Goal: Transaction & Acquisition: Download file/media

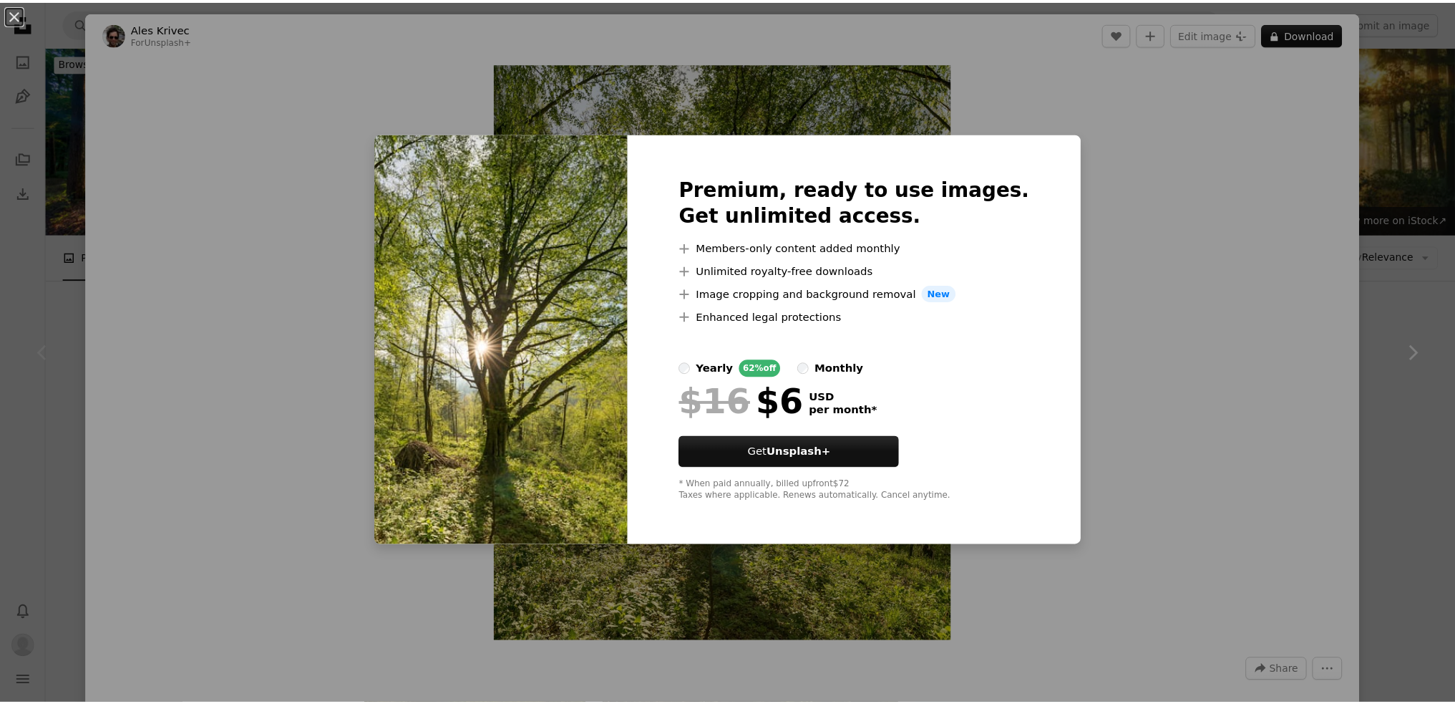
scroll to position [215, 0]
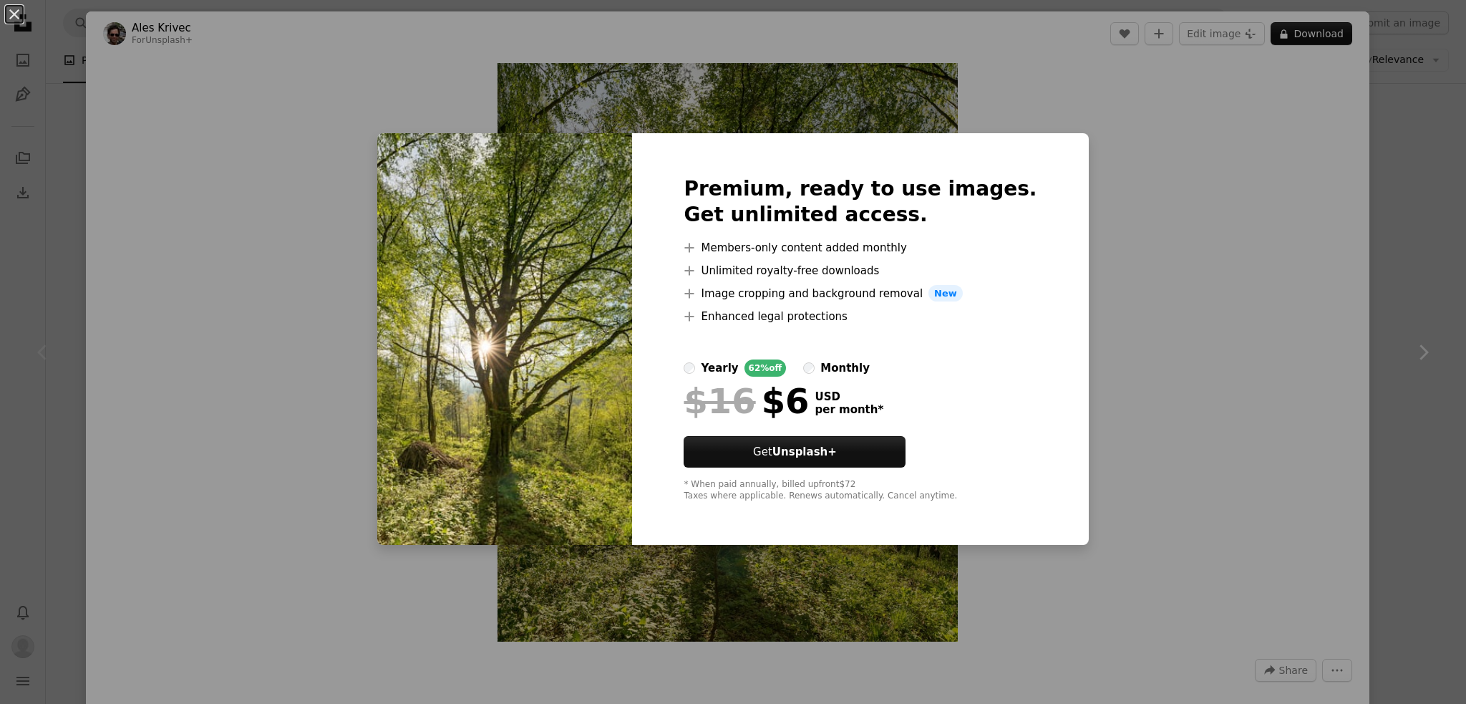
drag, startPoint x: 1243, startPoint y: 258, endPoint x: 1251, endPoint y: 208, distance: 50.7
click at [1243, 257] on div "An X shape Premium, ready to use images. Get unlimited access. A plus sign Memb…" at bounding box center [733, 352] width 1466 height 704
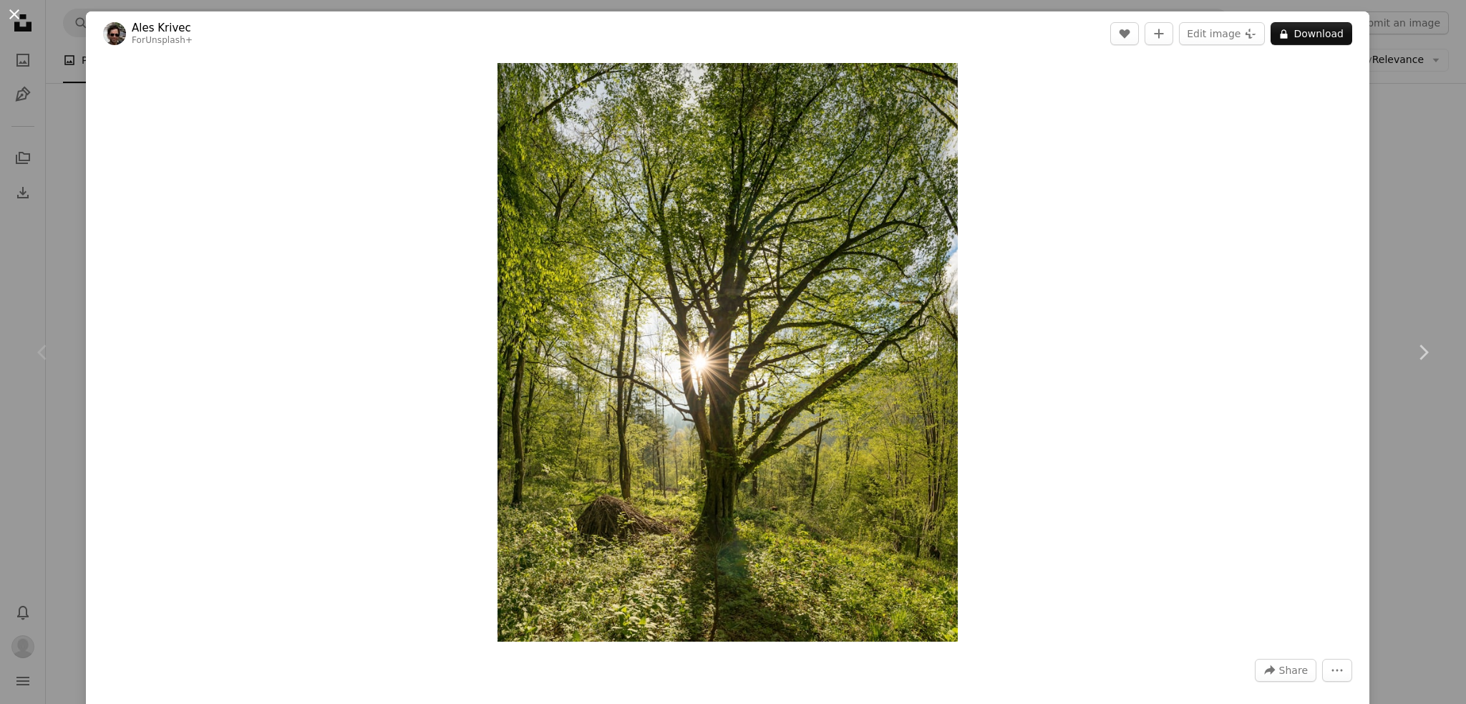
click at [19, 11] on button "An X shape" at bounding box center [14, 14] width 17 height 17
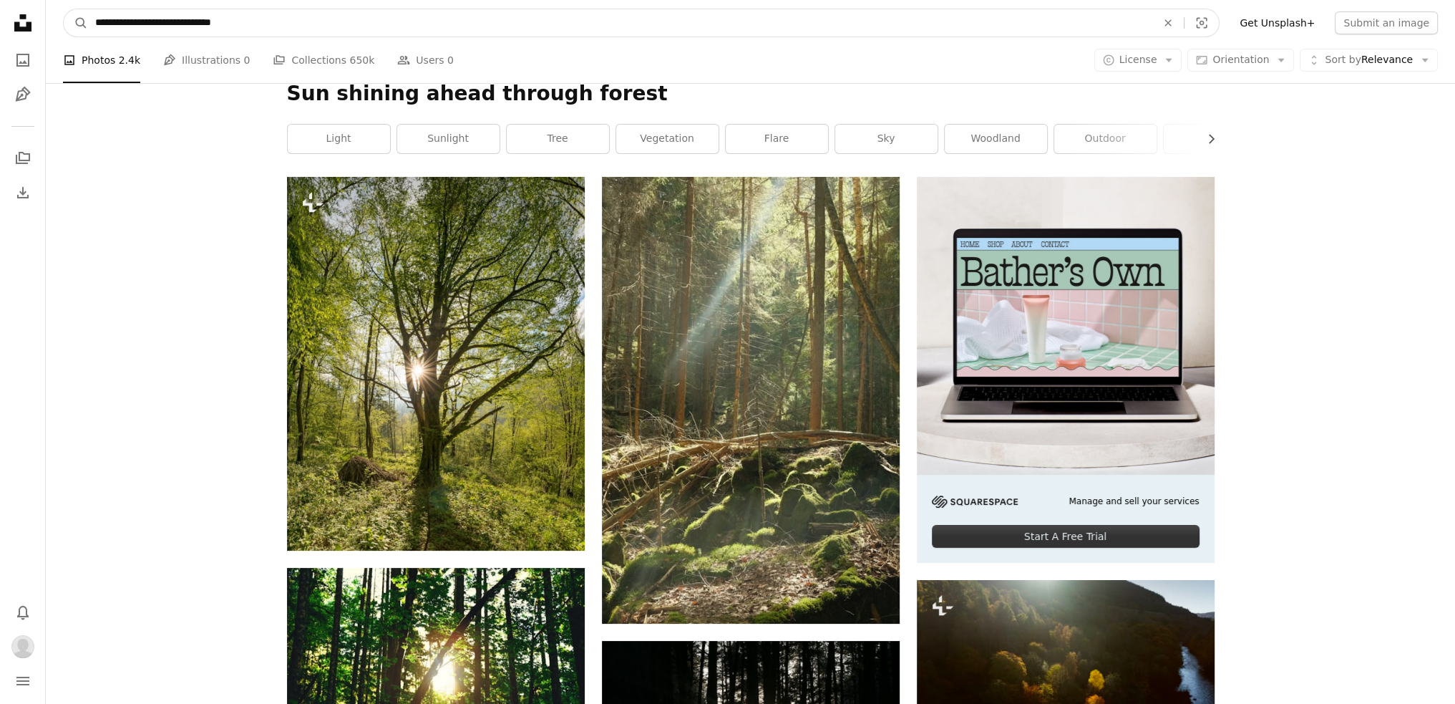
click at [412, 35] on input "**********" at bounding box center [620, 22] width 1064 height 27
click at [318, 26] on input "**********" at bounding box center [620, 22] width 1064 height 27
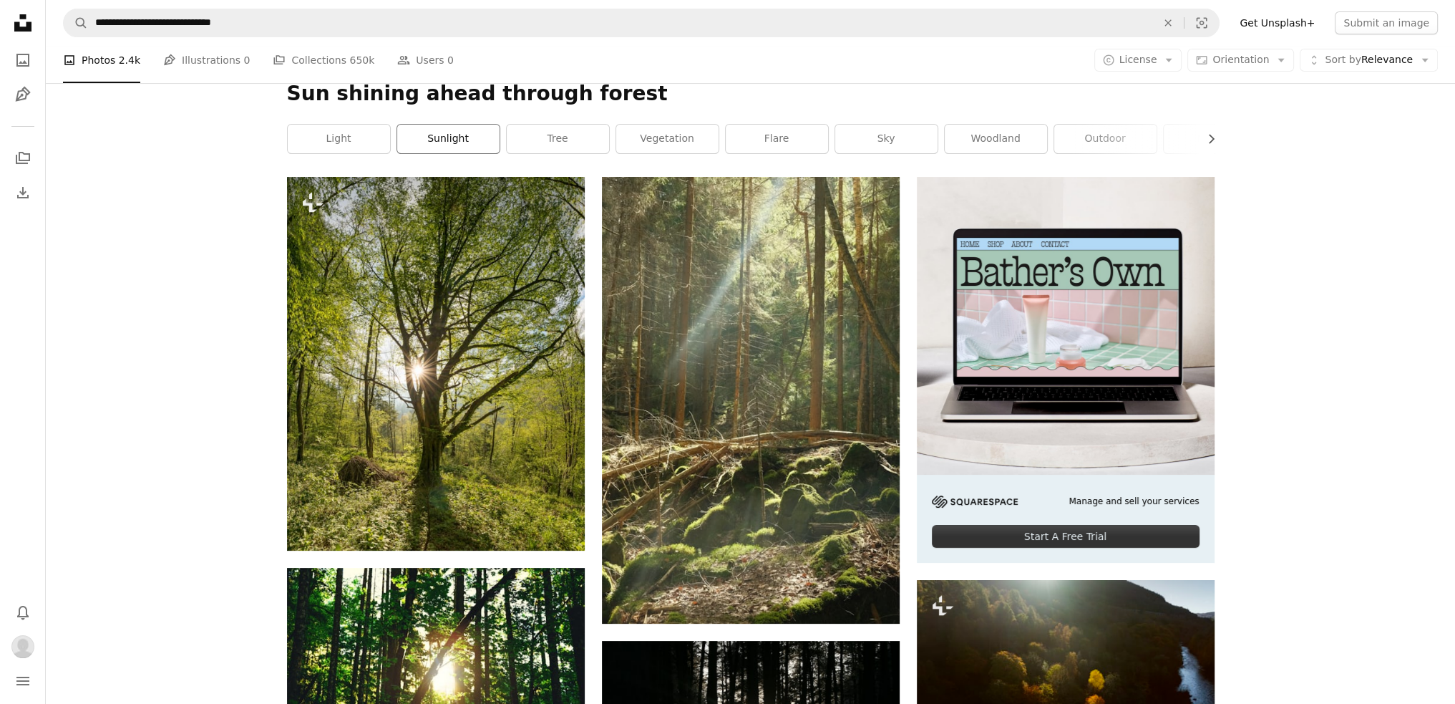
click at [464, 148] on link "sunlight" at bounding box center [448, 139] width 102 height 29
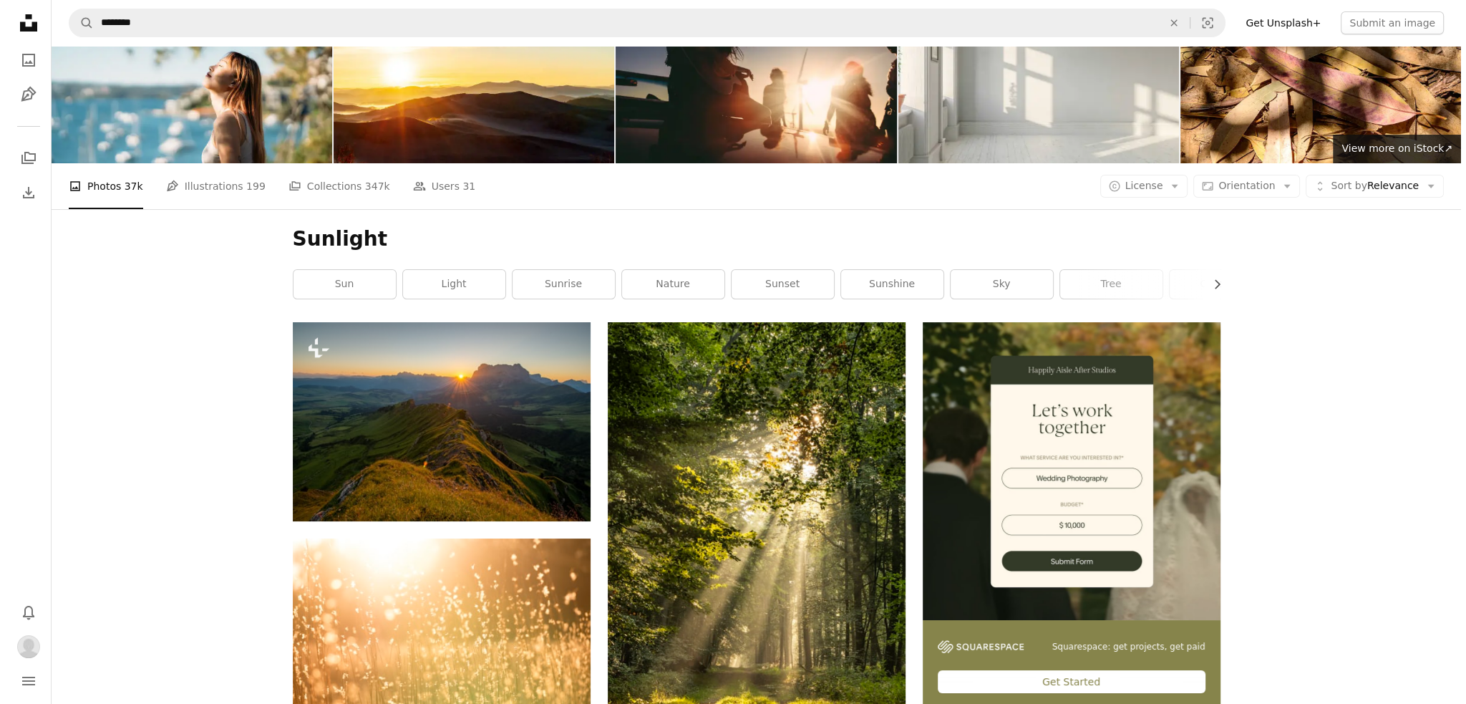
scroll to position [143, 0]
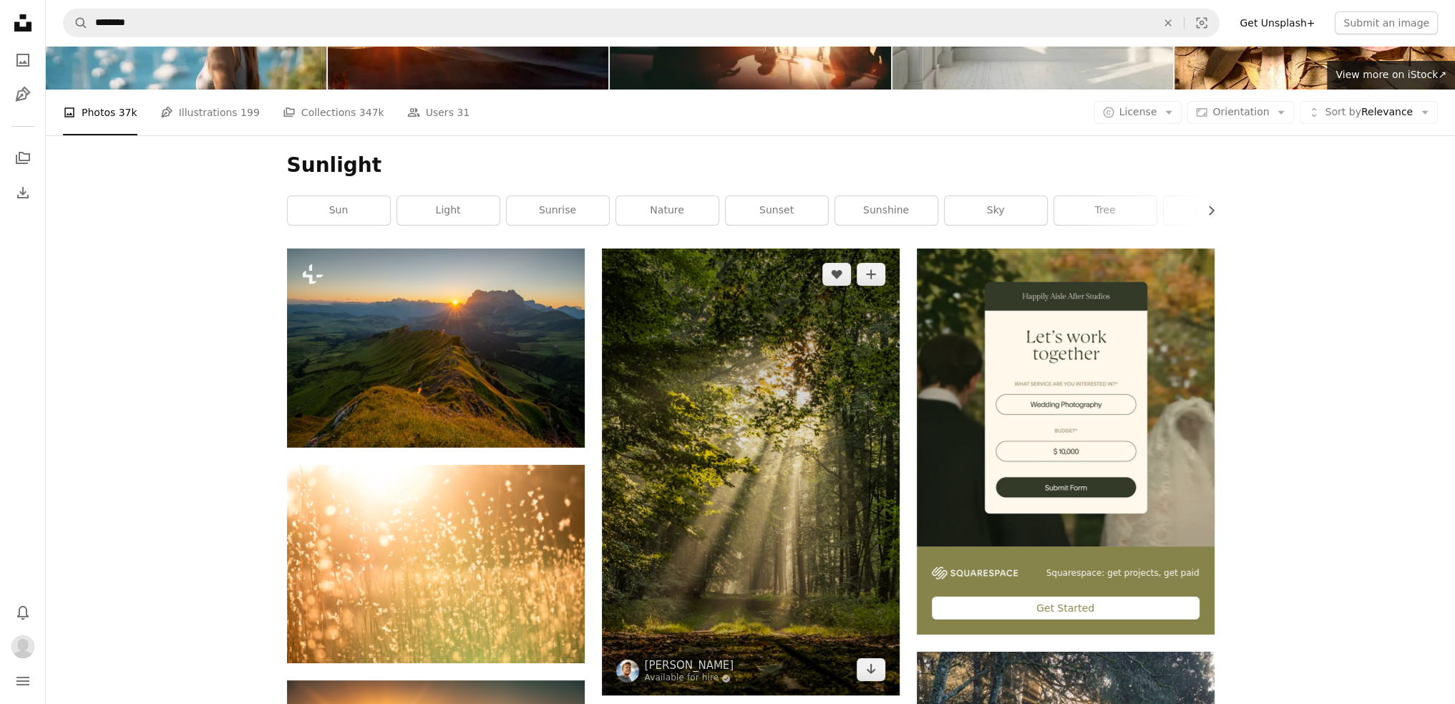
click at [855, 522] on img at bounding box center [751, 471] width 298 height 447
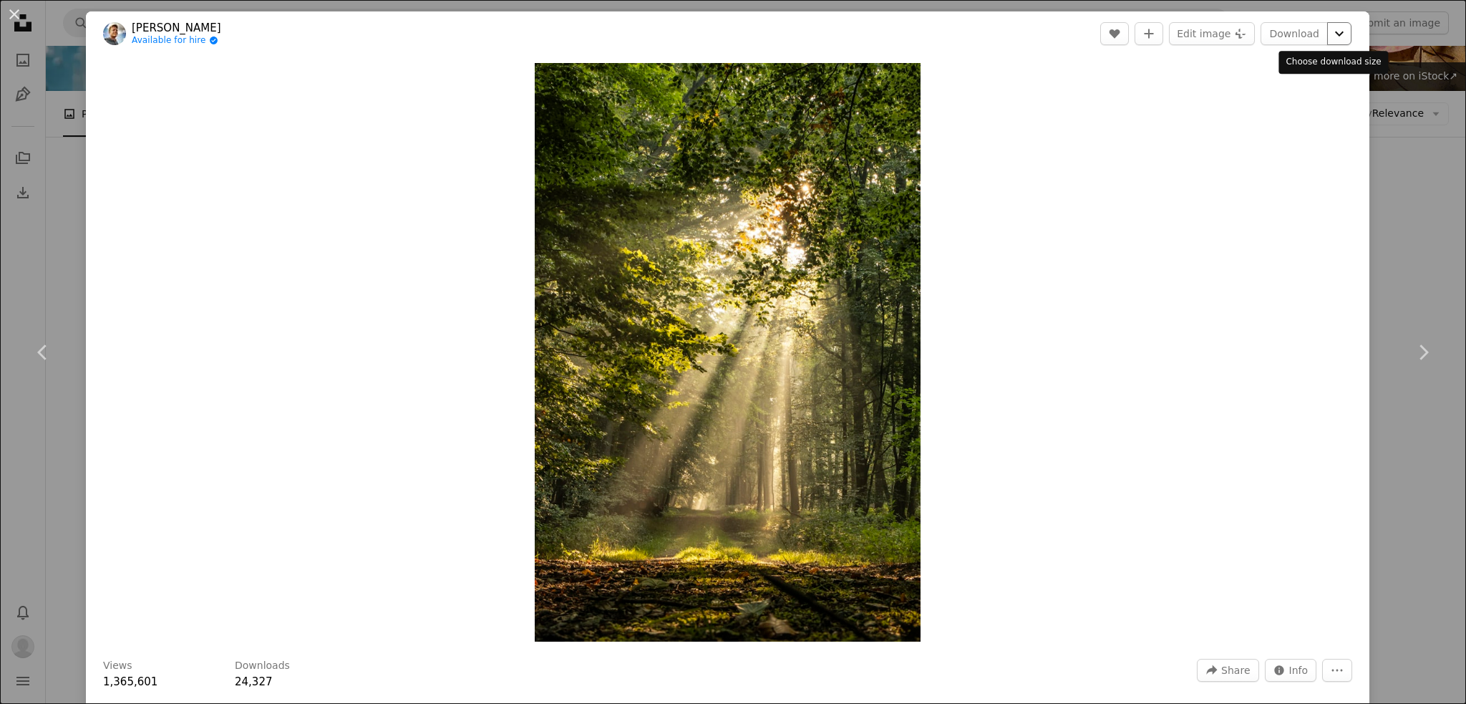
click at [1335, 32] on icon "Choose download size" at bounding box center [1339, 33] width 9 height 5
click at [1248, 88] on span "Medium ( 1920 x 2880 )" at bounding box center [1267, 95] width 115 height 14
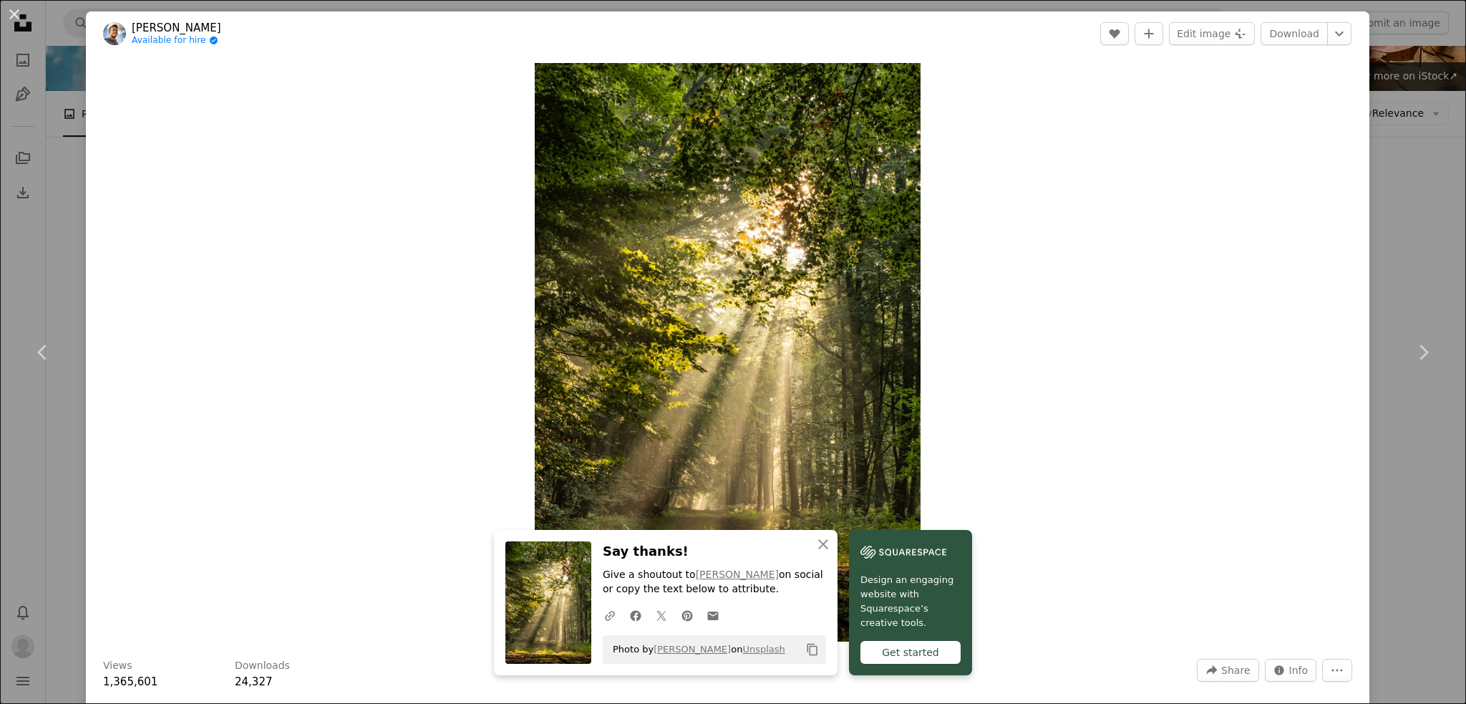
click at [14, 19] on button "An X shape" at bounding box center [14, 14] width 17 height 17
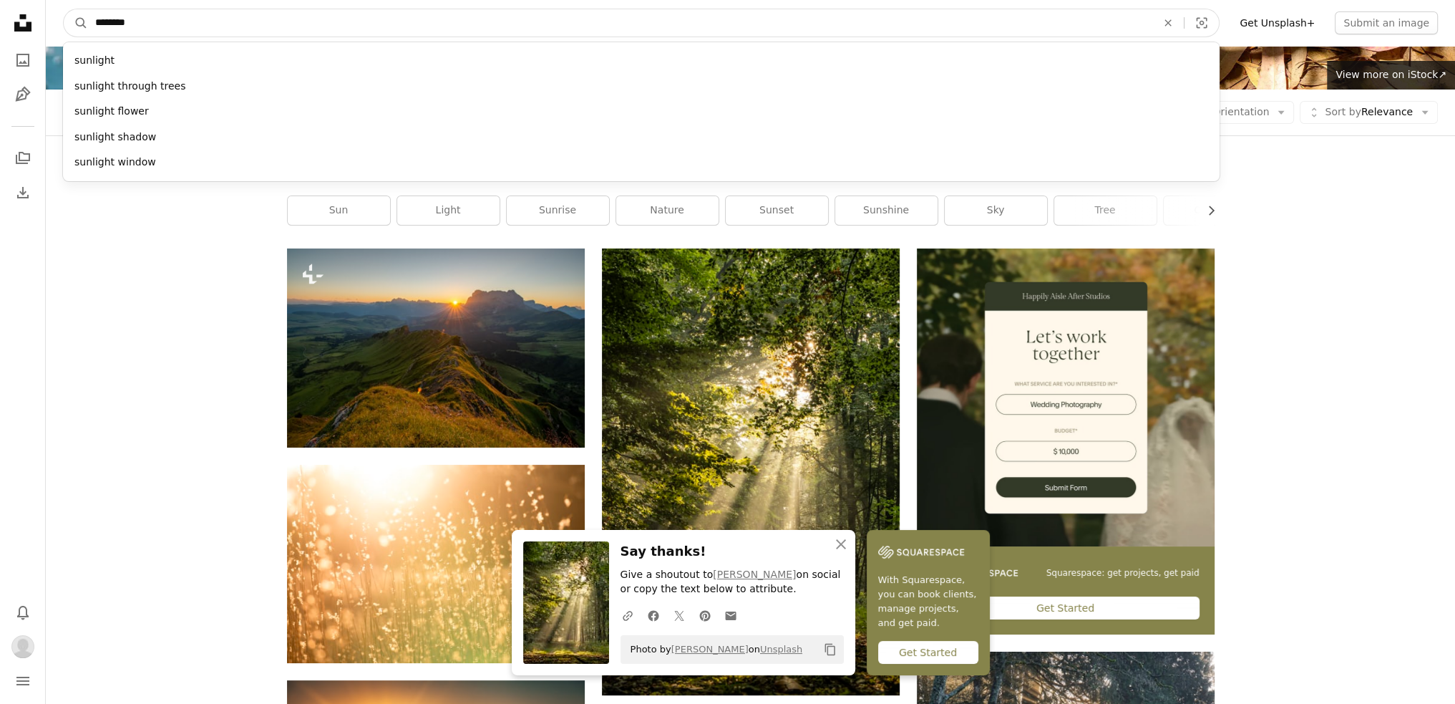
drag, startPoint x: 225, startPoint y: 14, endPoint x: 47, endPoint y: 30, distance: 179.7
click at [47, 30] on nav "A magnifying glass ******** sunlight sunlight through trees sunlight flower sun…" at bounding box center [751, 23] width 1410 height 46
type input "**********"
click at [64, 9] on button "A magnifying glass" at bounding box center [76, 22] width 24 height 27
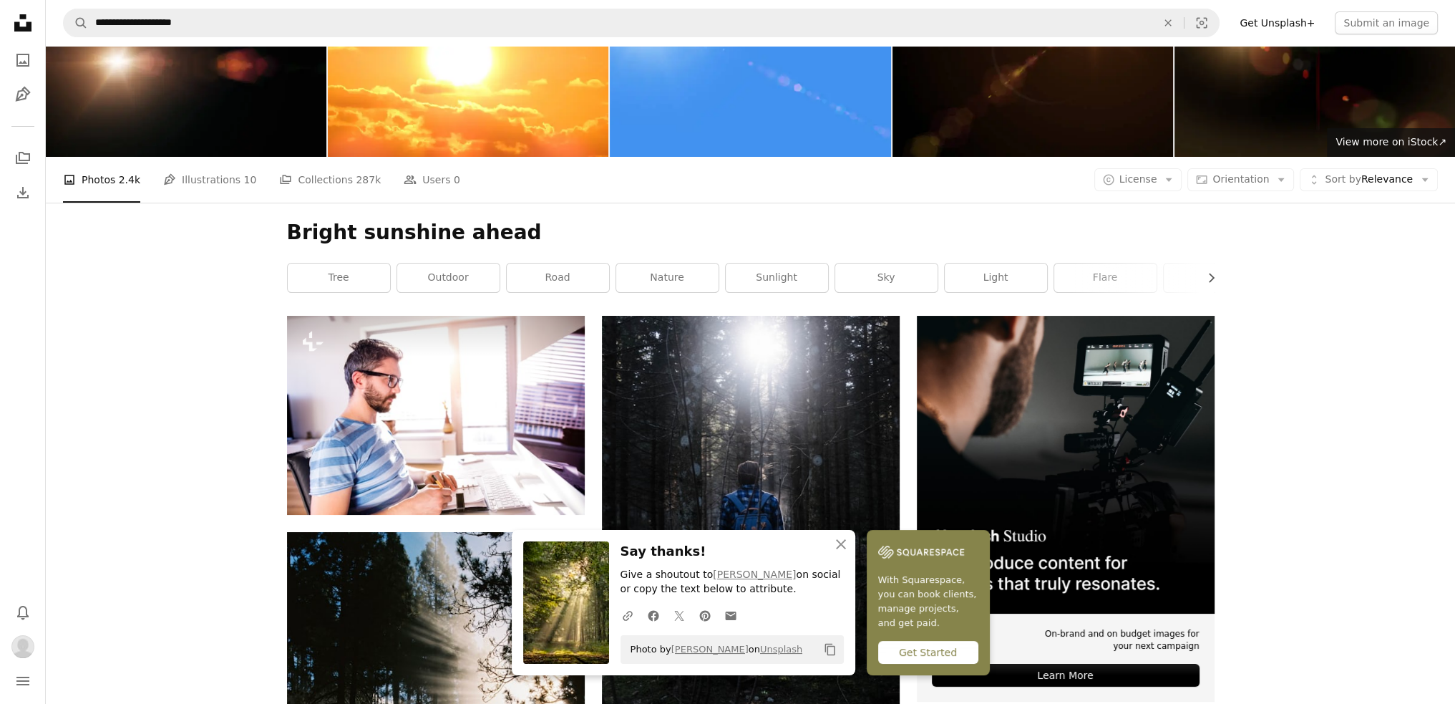
scroll to position [215, 0]
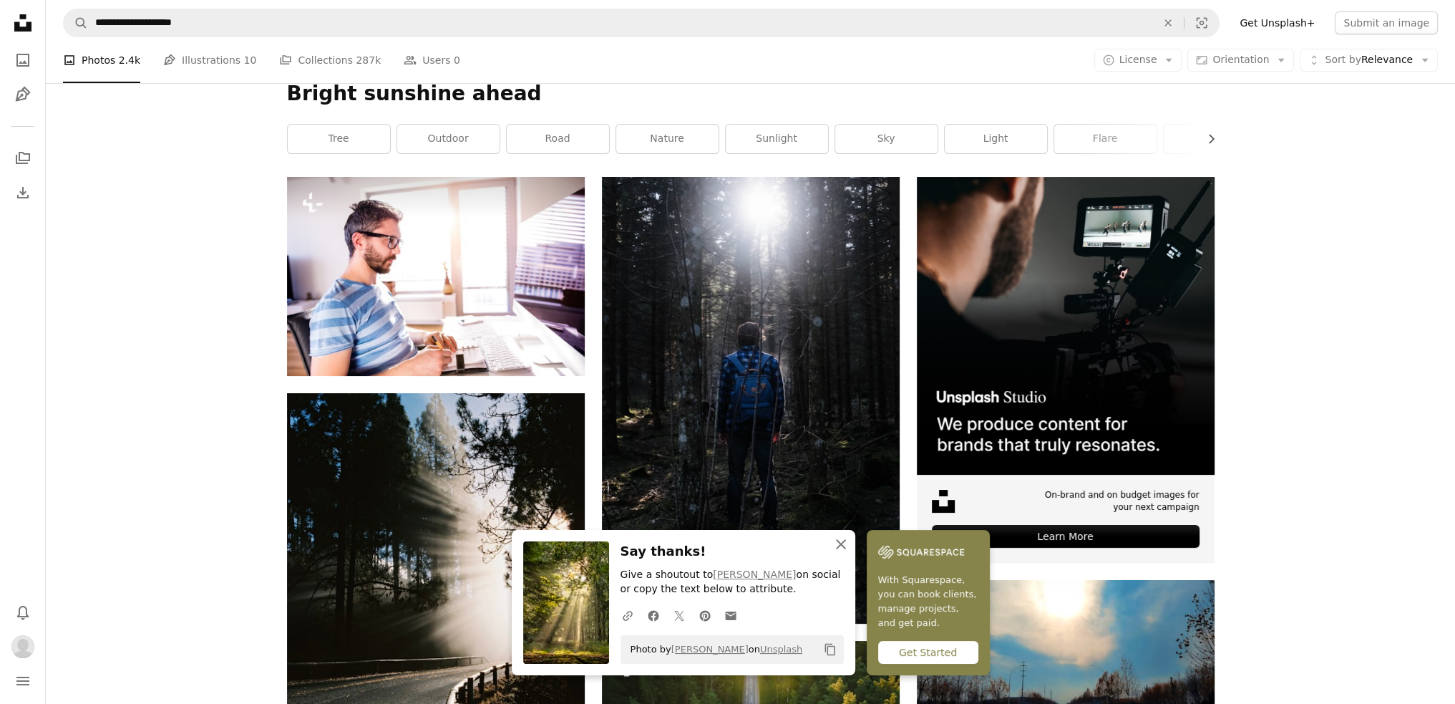
click at [841, 545] on icon "button" at bounding box center [841, 544] width 10 height 10
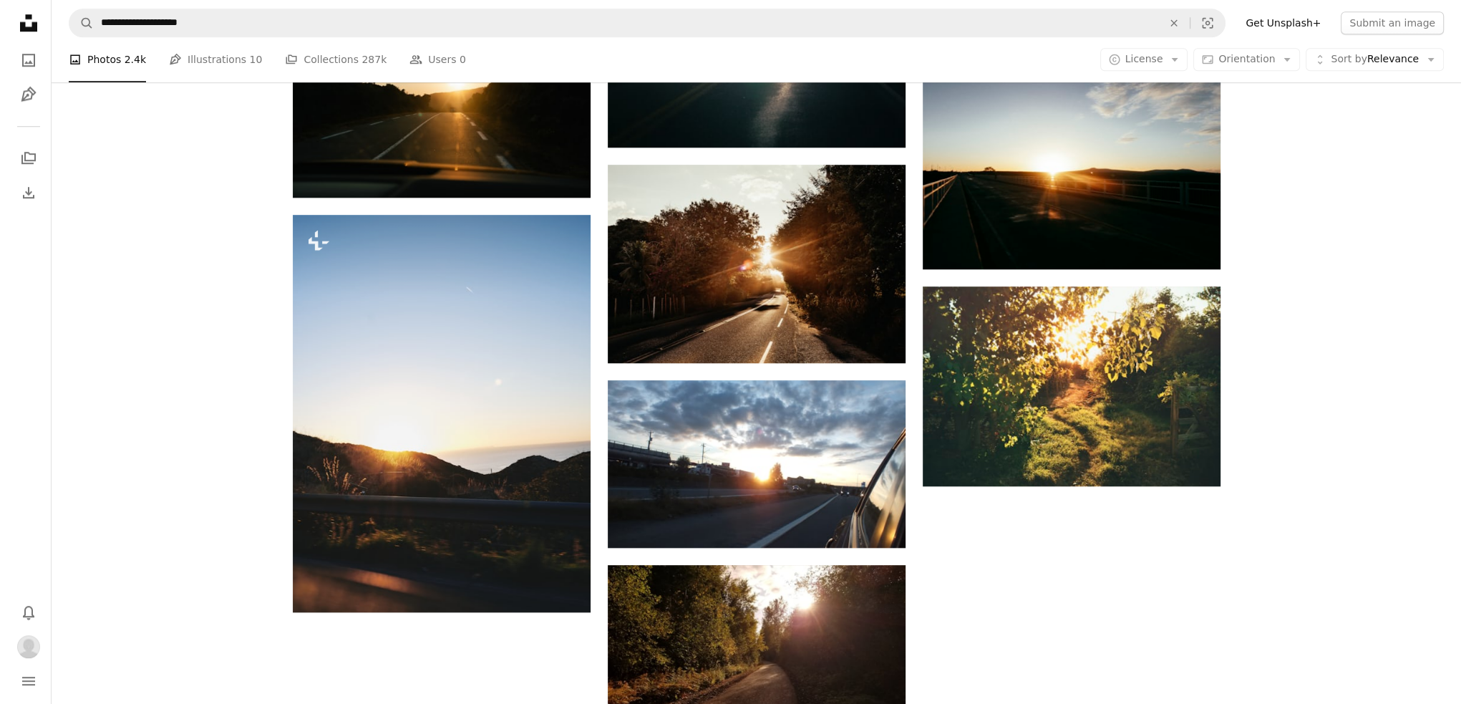
scroll to position [1861, 0]
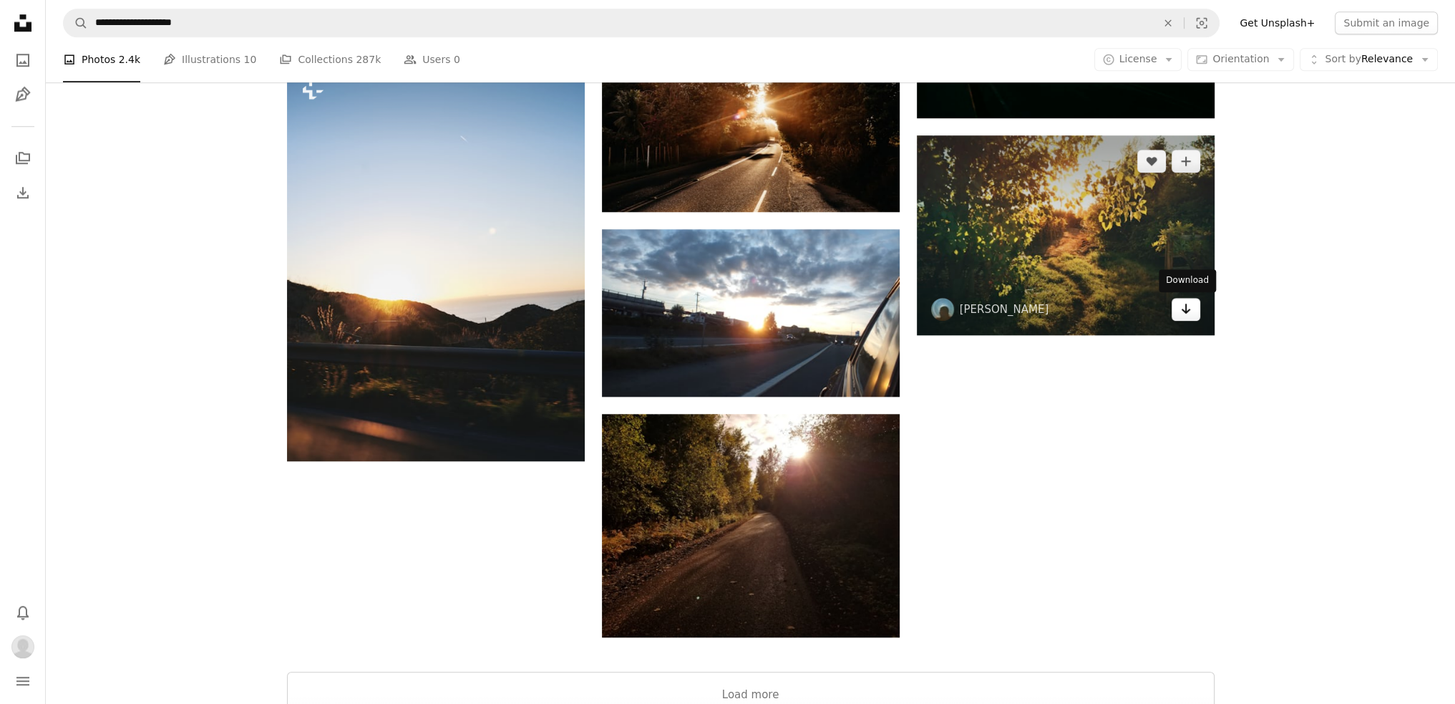
click at [1183, 310] on icon "Download" at bounding box center [1185, 309] width 9 height 10
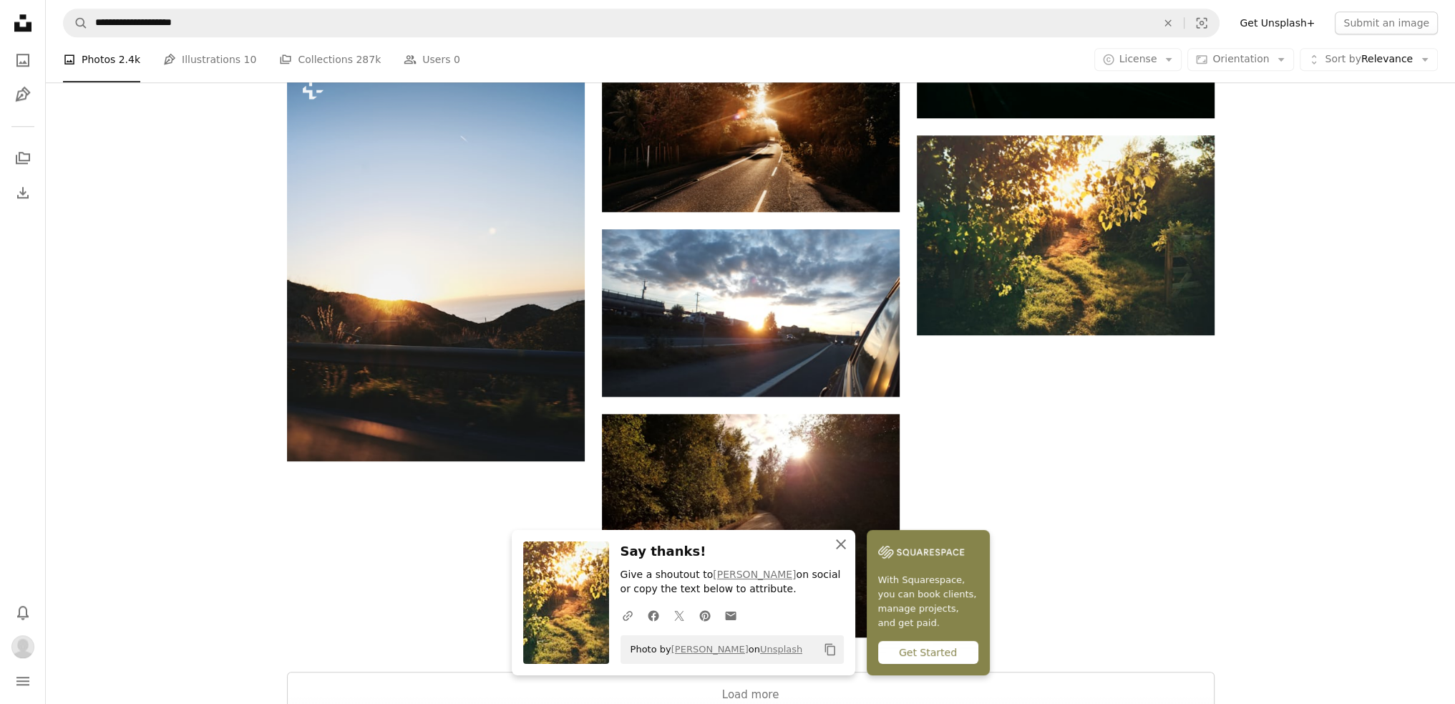
click at [843, 543] on icon "An X shape" at bounding box center [841, 543] width 17 height 17
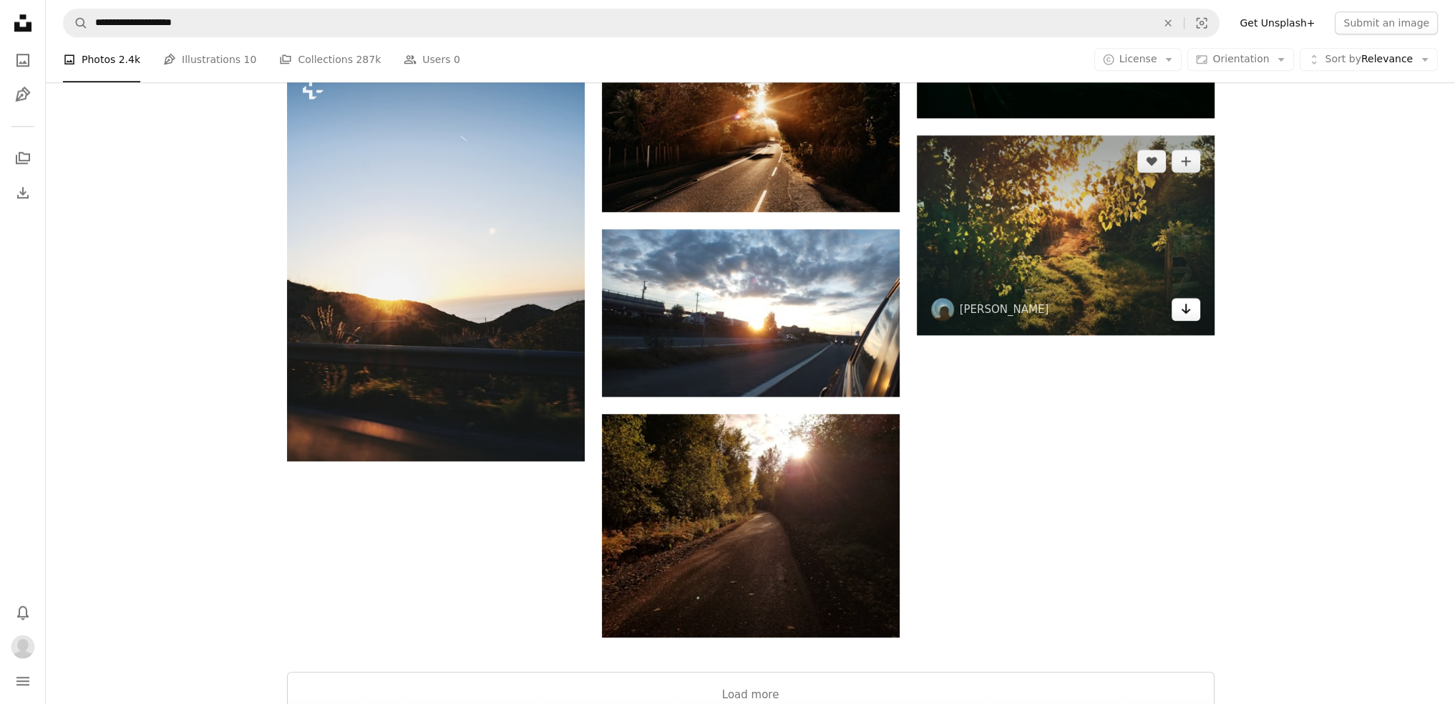
click at [1190, 313] on icon "Arrow pointing down" at bounding box center [1185, 308] width 11 height 17
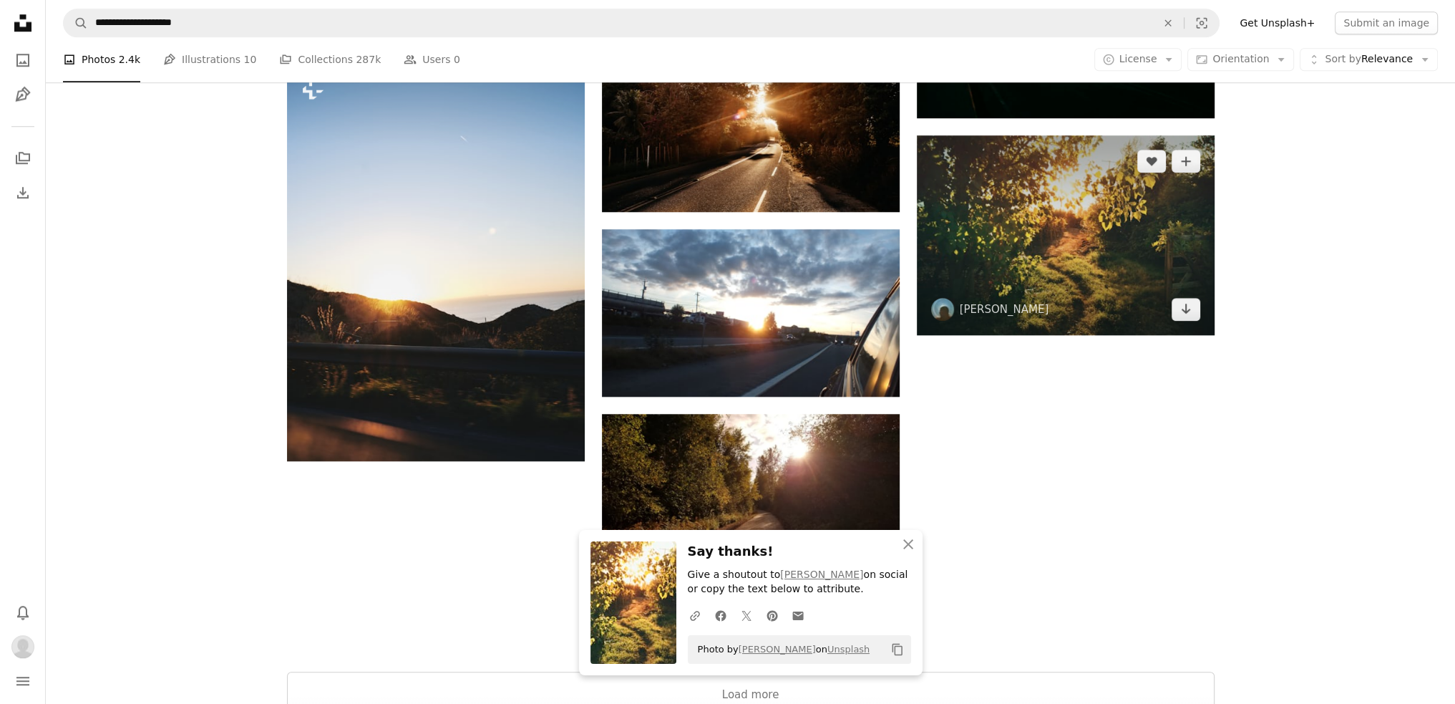
click at [1097, 260] on img at bounding box center [1066, 235] width 298 height 200
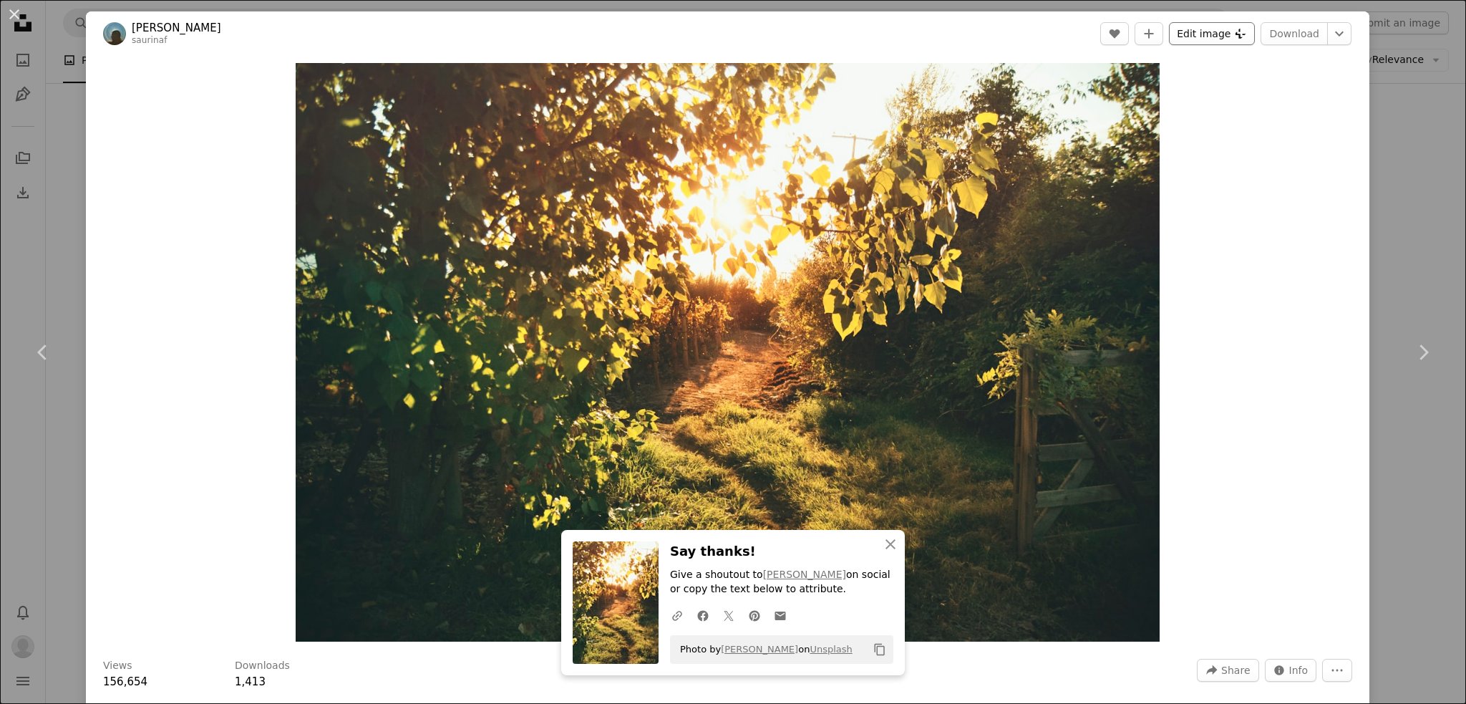
click at [1203, 34] on button "Edit image Plus sign for Unsplash+" at bounding box center [1212, 33] width 86 height 23
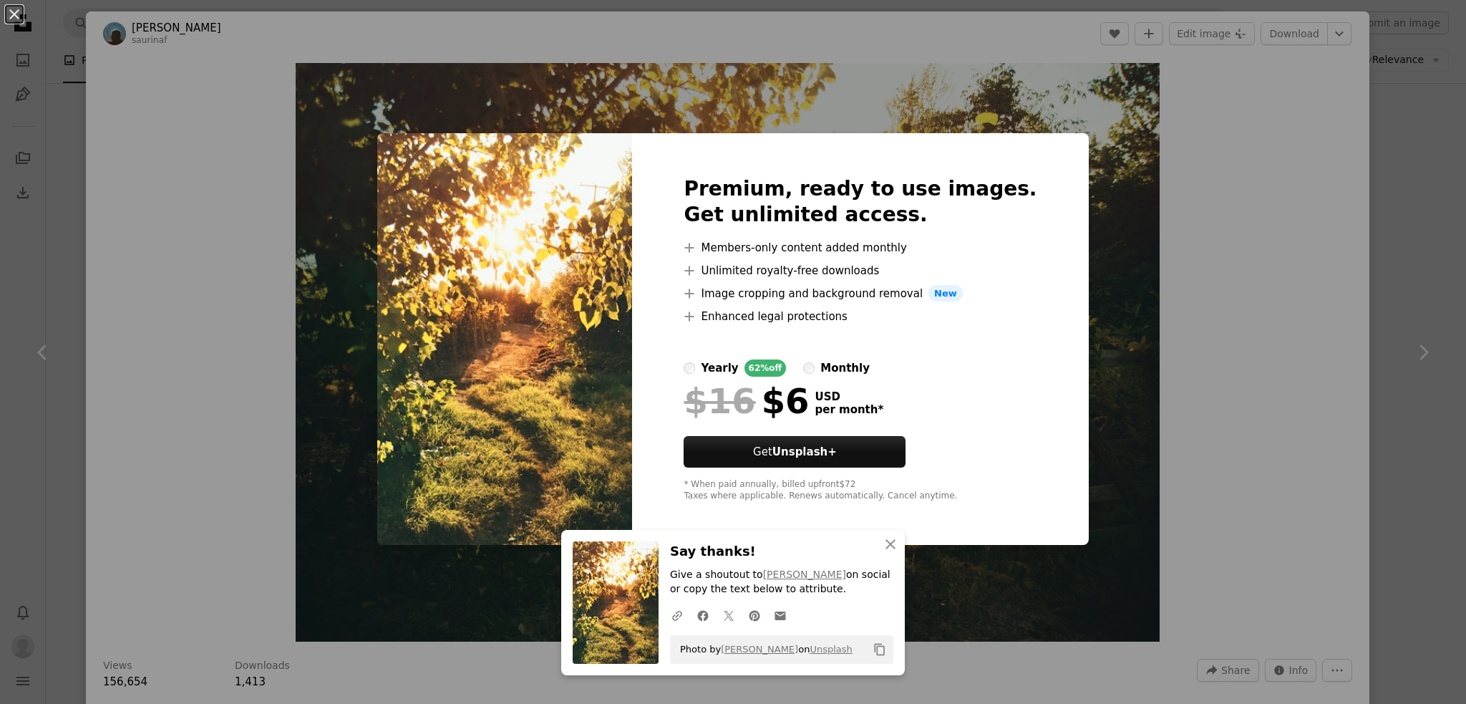
click at [1110, 306] on div "An X shape Premium, ready to use images. Get unlimited access. A plus sign Memb…" at bounding box center [733, 352] width 1466 height 704
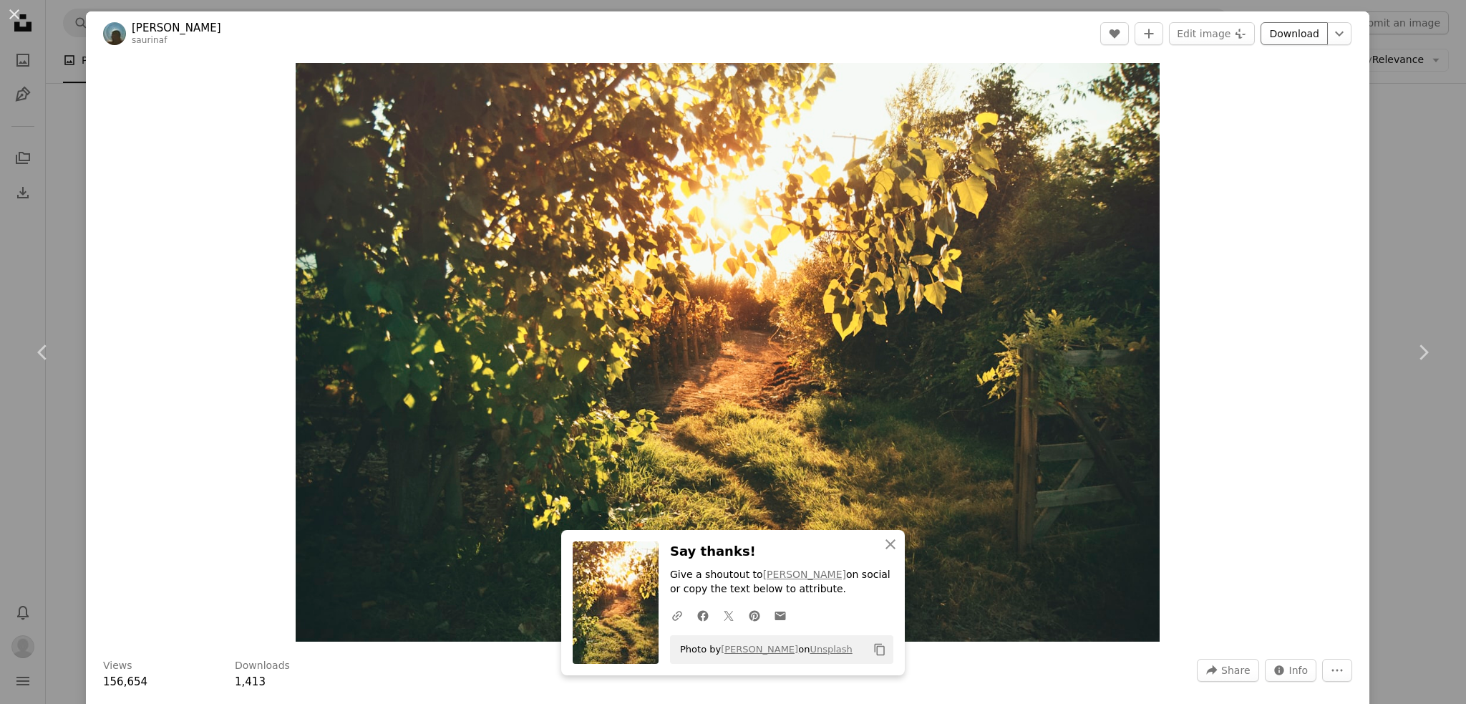
click at [1297, 31] on link "Download" at bounding box center [1294, 33] width 67 height 23
click at [1328, 34] on icon "Chevron down" at bounding box center [1339, 33] width 23 height 17
click at [1263, 59] on link "Small ( 640 x 428 )" at bounding box center [1278, 70] width 149 height 26
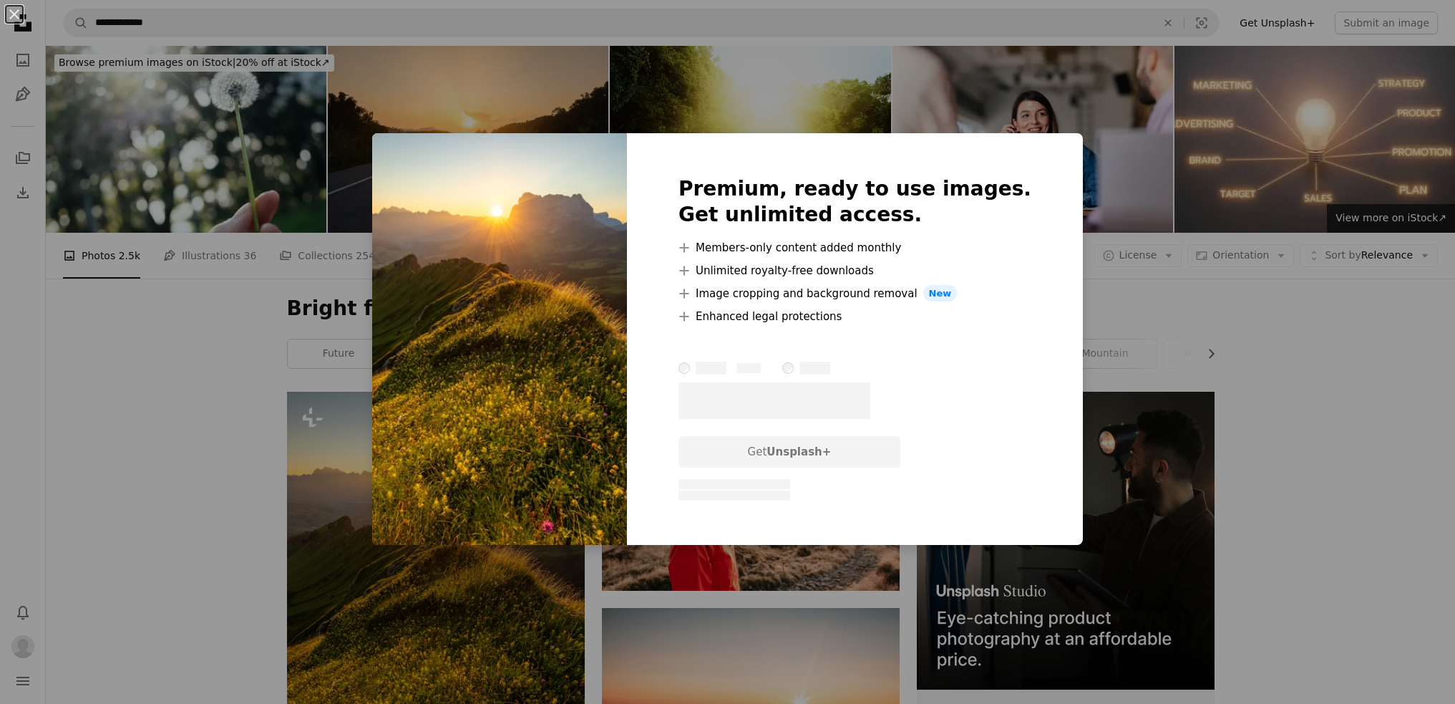
scroll to position [358, 0]
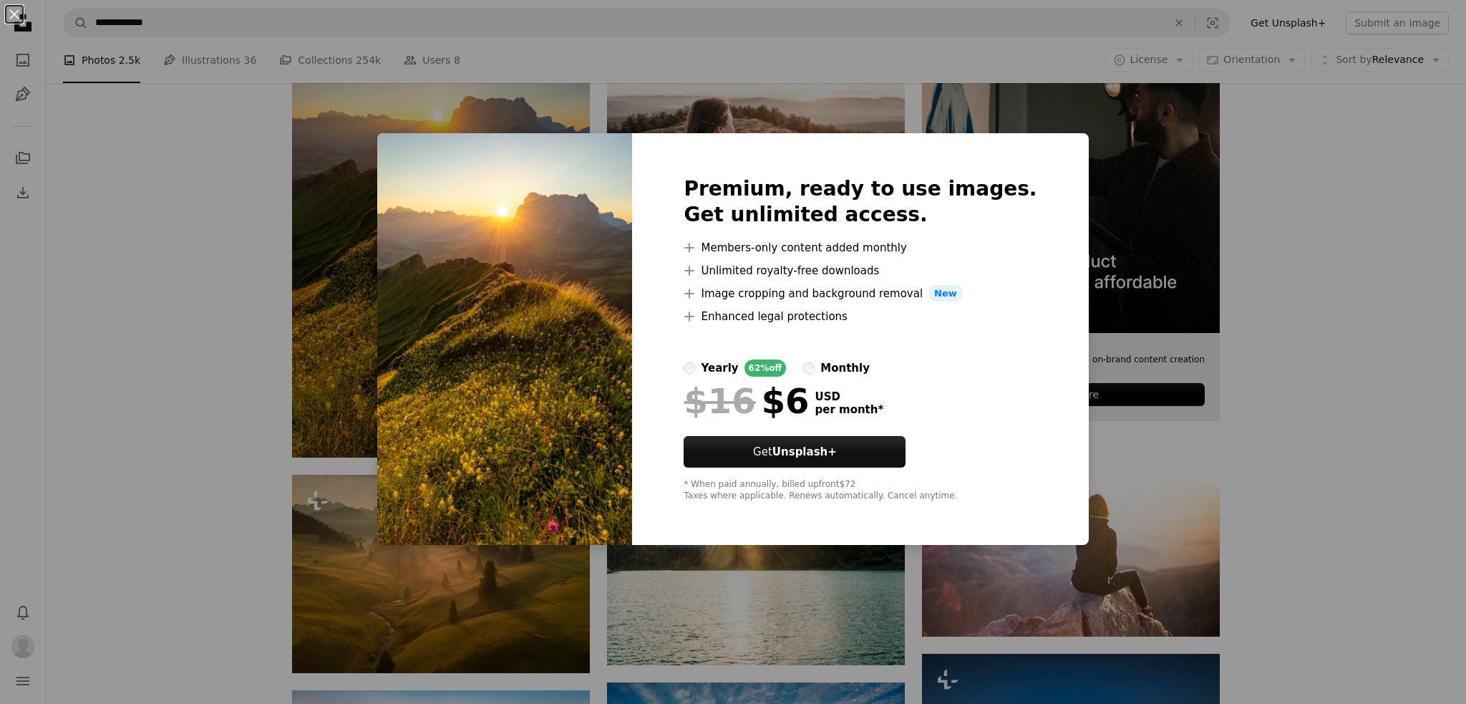
click at [1122, 192] on div "An X shape Premium, ready to use images. Get unlimited access. A plus sign Memb…" at bounding box center [733, 352] width 1466 height 704
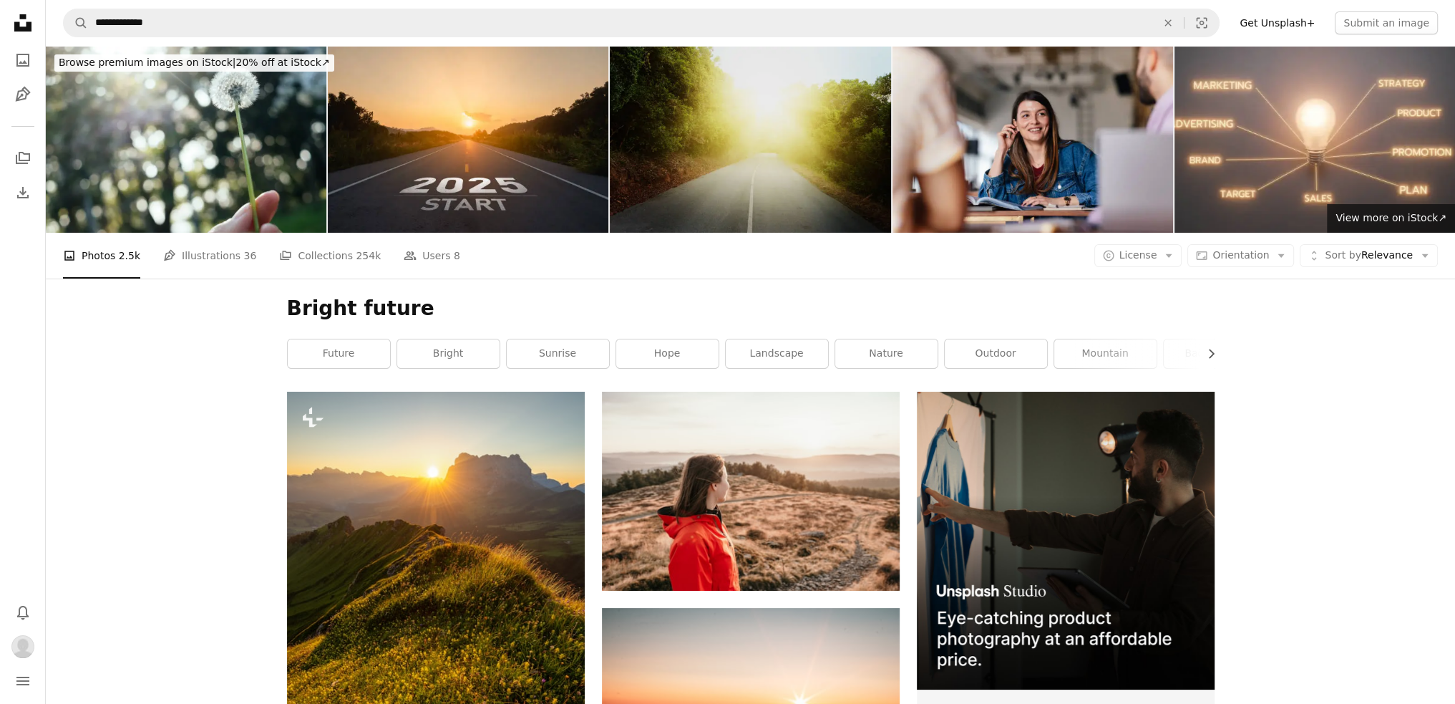
click at [782, 151] on img at bounding box center [750, 139] width 281 height 187
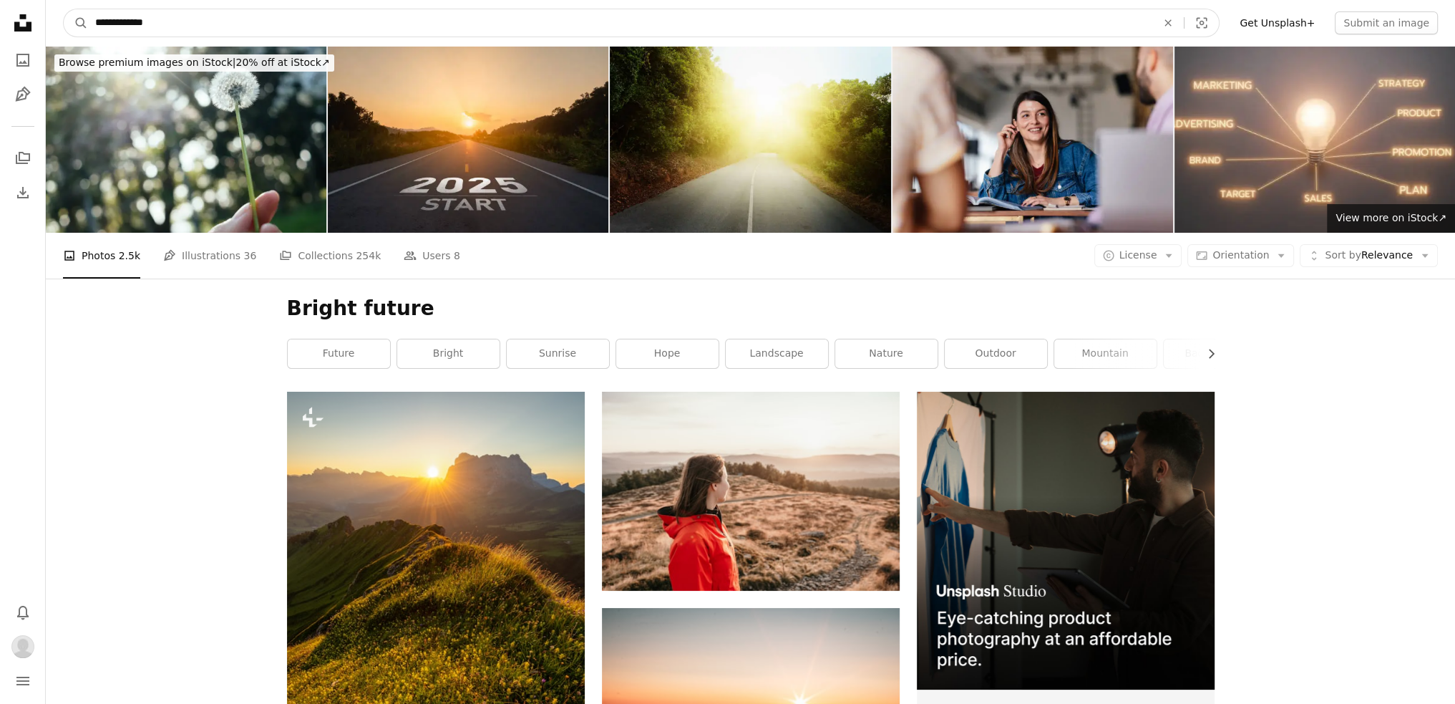
click at [178, 29] on input "**********" at bounding box center [620, 22] width 1064 height 27
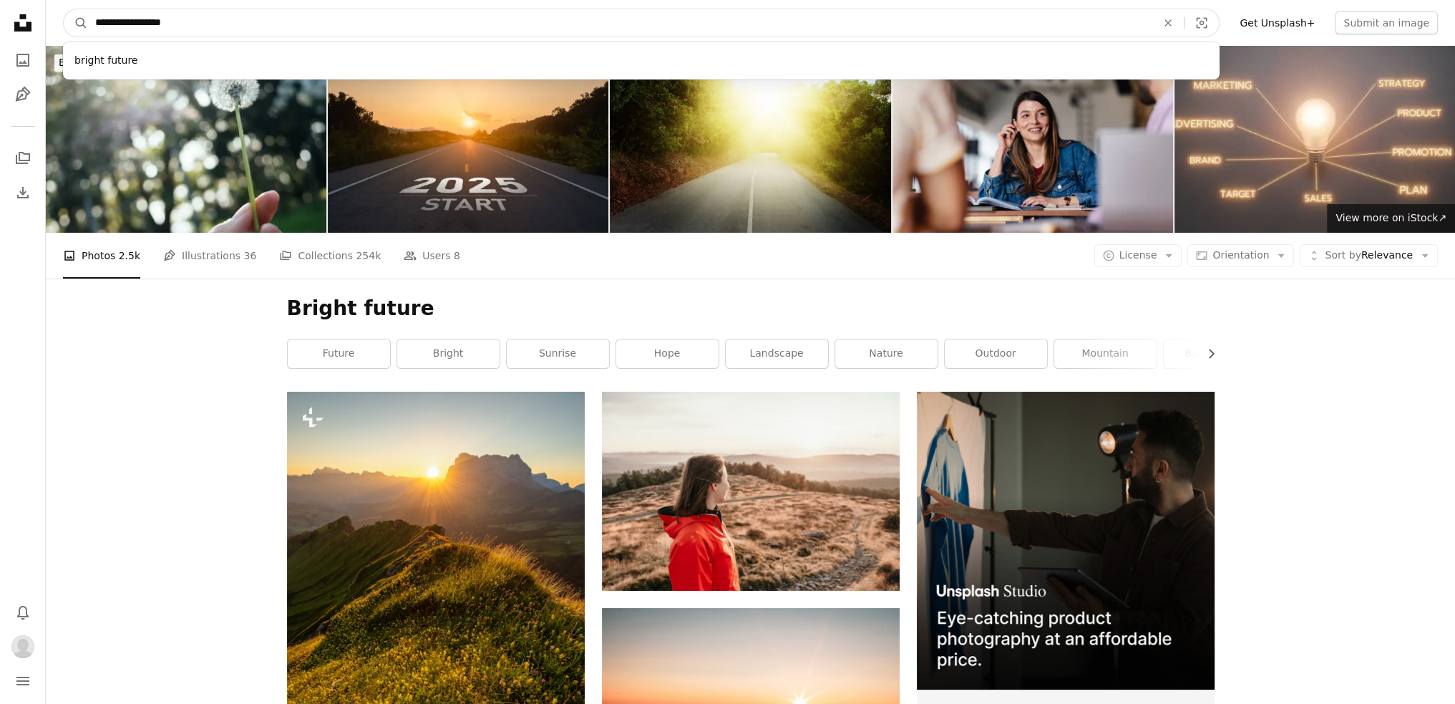
type input "**********"
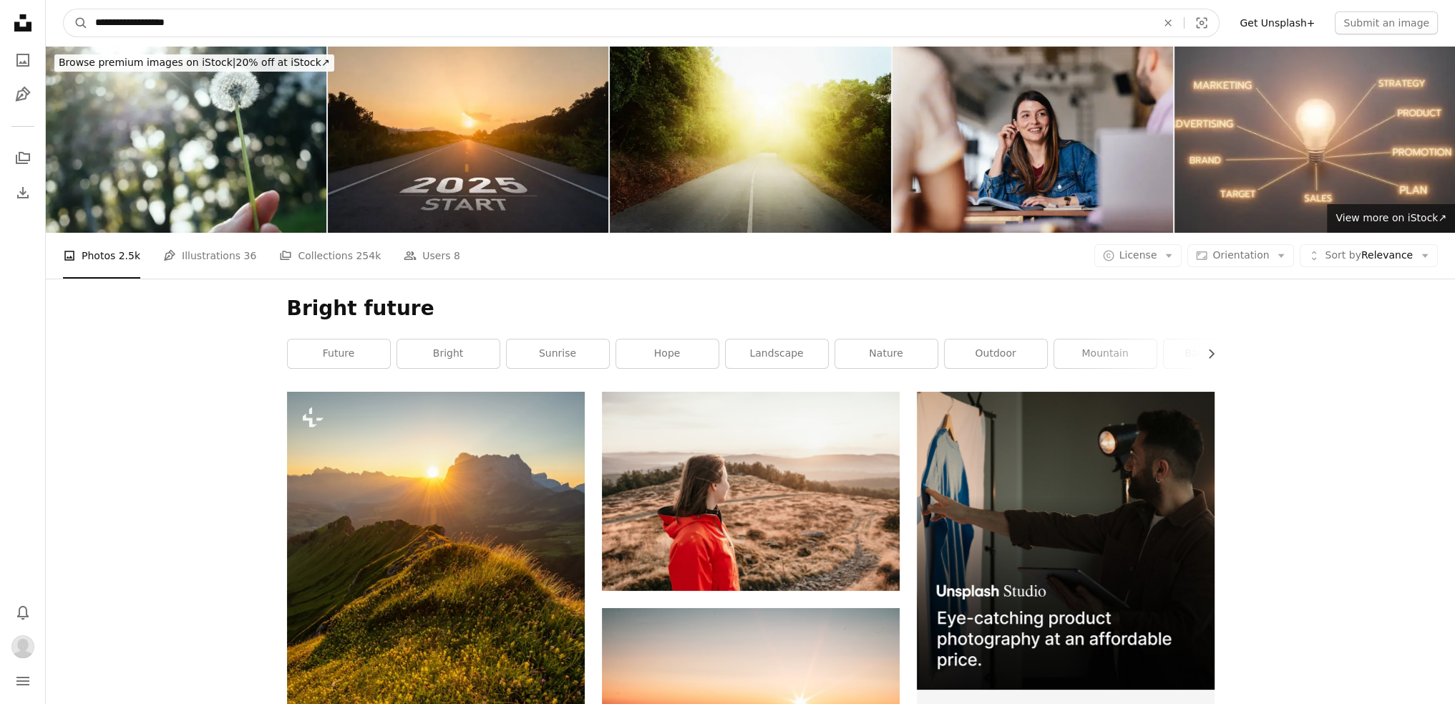
click button "A magnifying glass" at bounding box center [76, 22] width 24 height 27
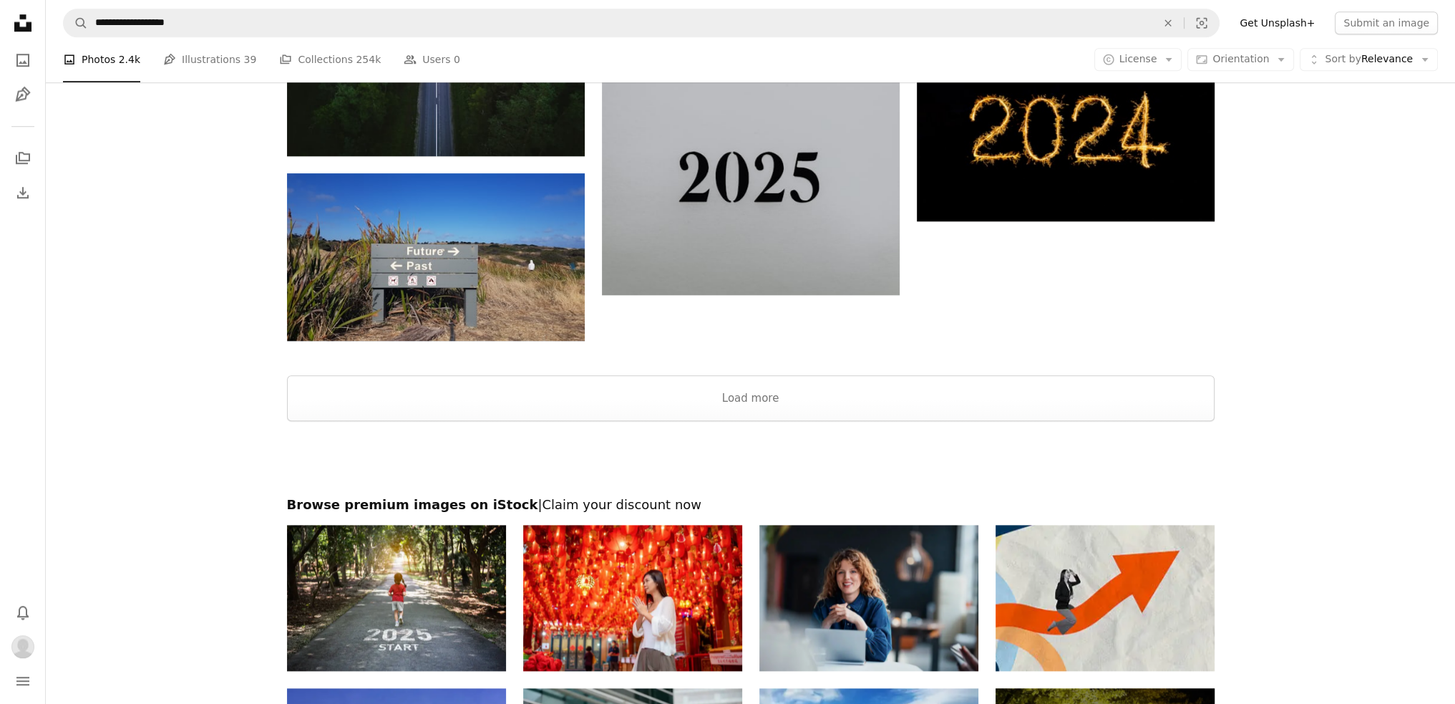
scroll to position [1790, 0]
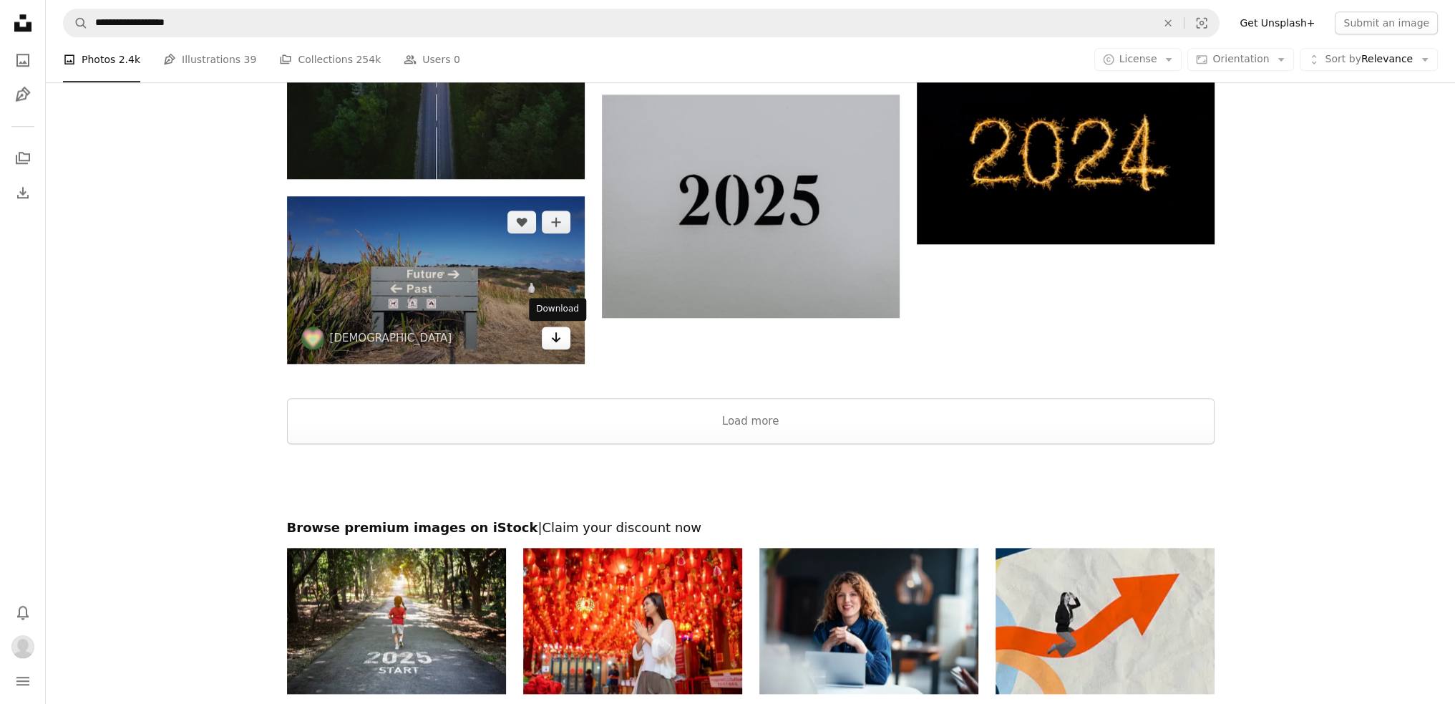
click at [556, 336] on icon "Arrow pointing down" at bounding box center [555, 337] width 11 height 17
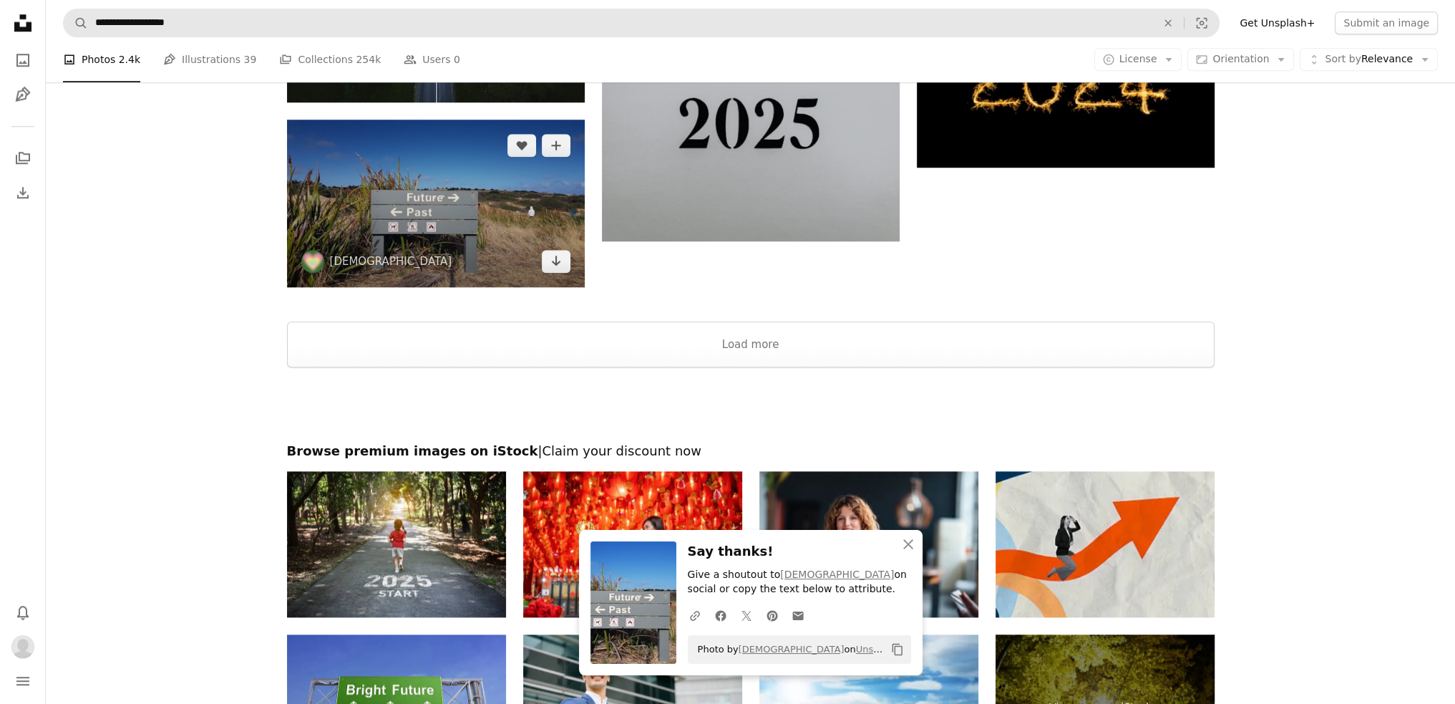
scroll to position [1750, 0]
